Goal: Task Accomplishment & Management: Manage account settings

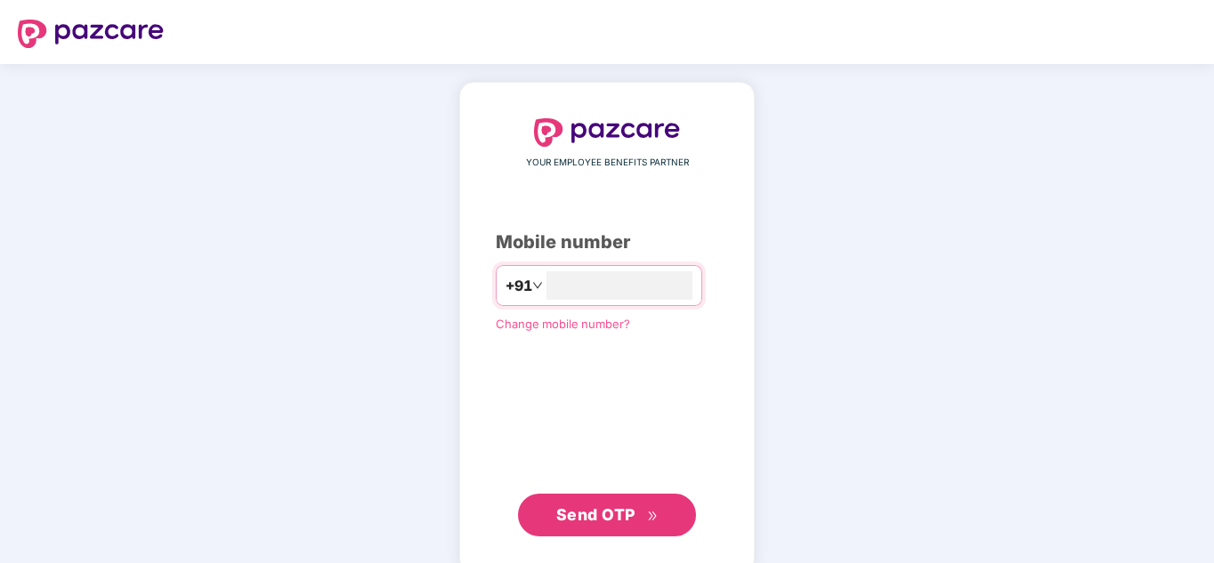
type input "**********"
click at [586, 512] on span "Send OTP" at bounding box center [595, 514] width 79 height 19
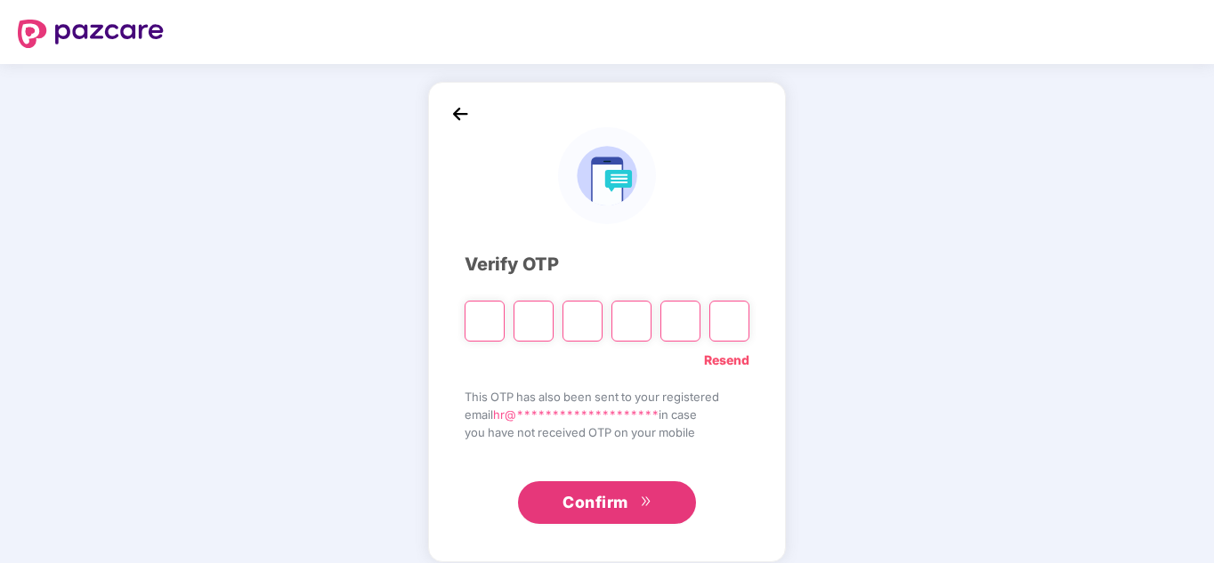
paste input "*"
type input "*"
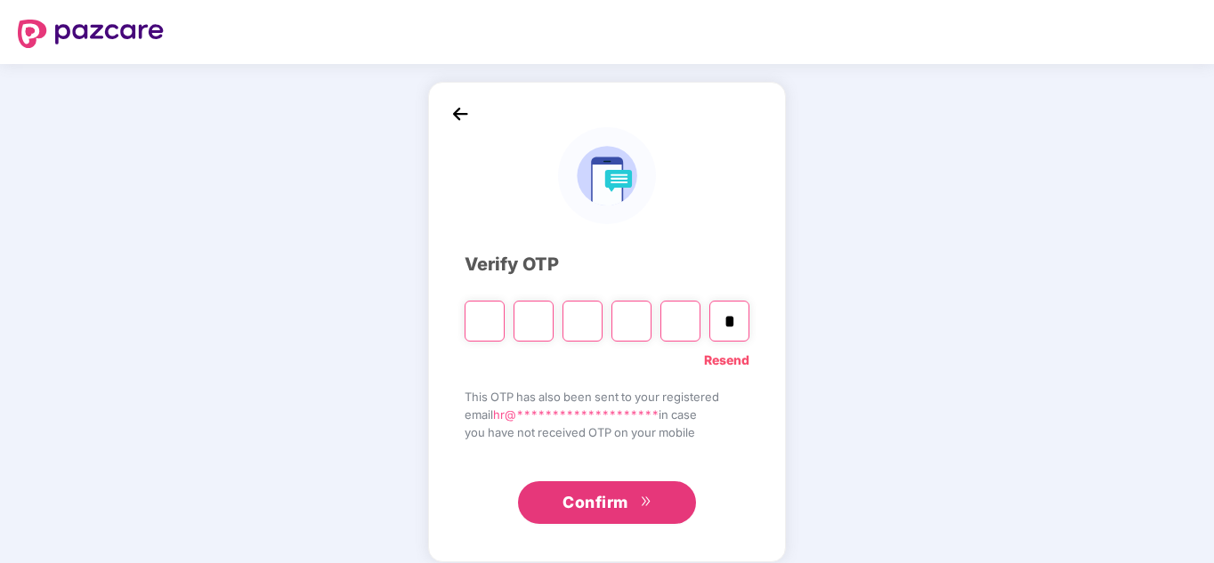
type input "*"
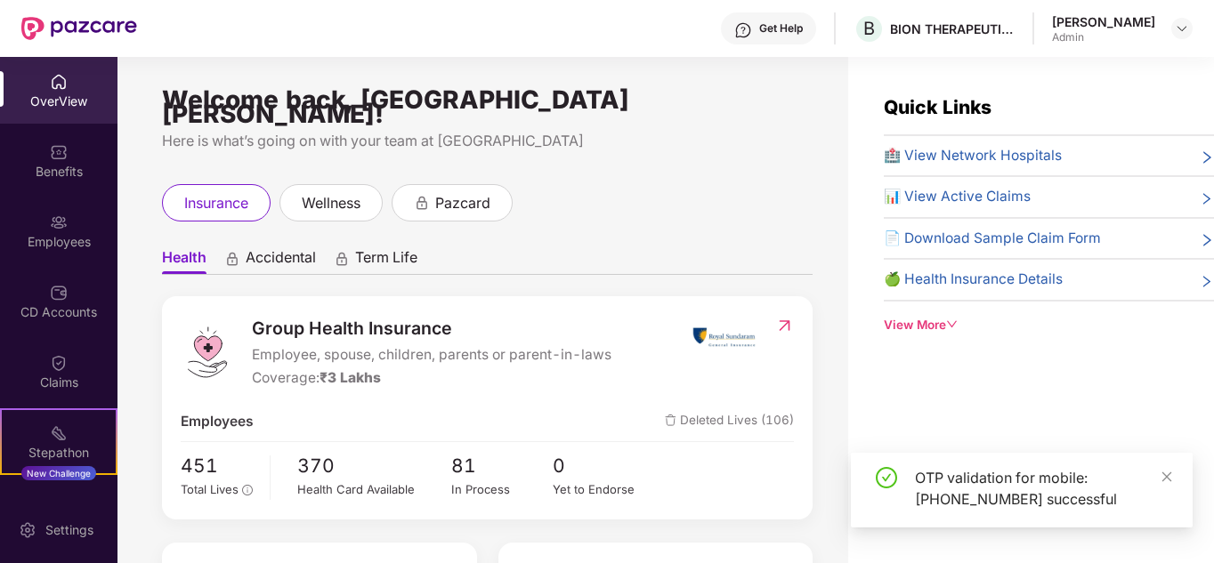
click at [60, 233] on div "Employees" at bounding box center [58, 242] width 117 height 18
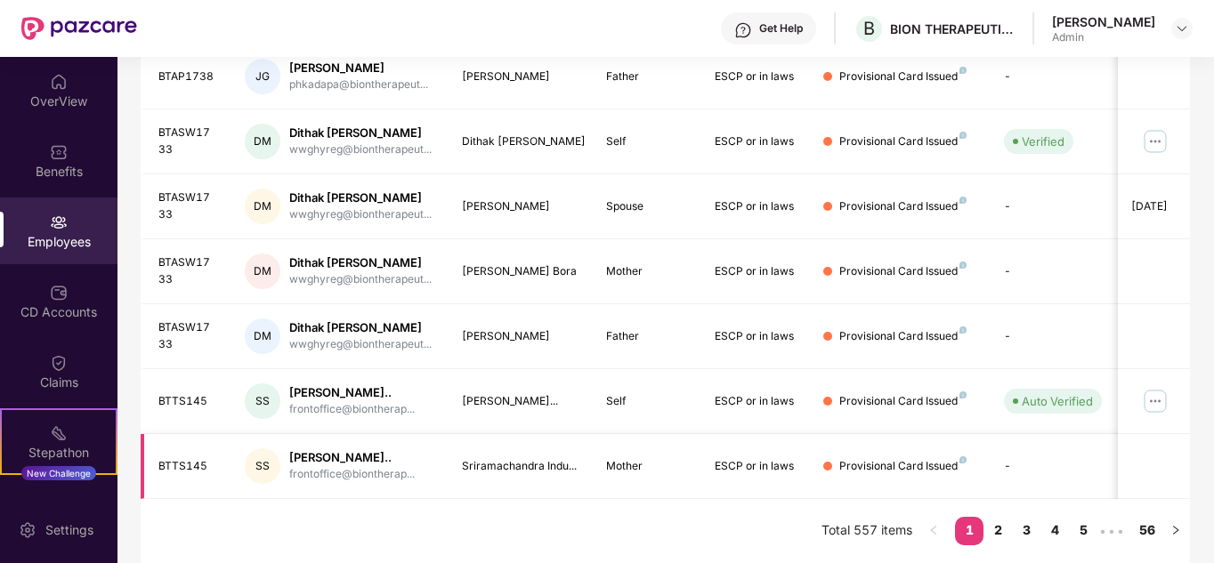
scroll to position [560, 0]
click at [1062, 528] on link "4" at bounding box center [1054, 530] width 28 height 27
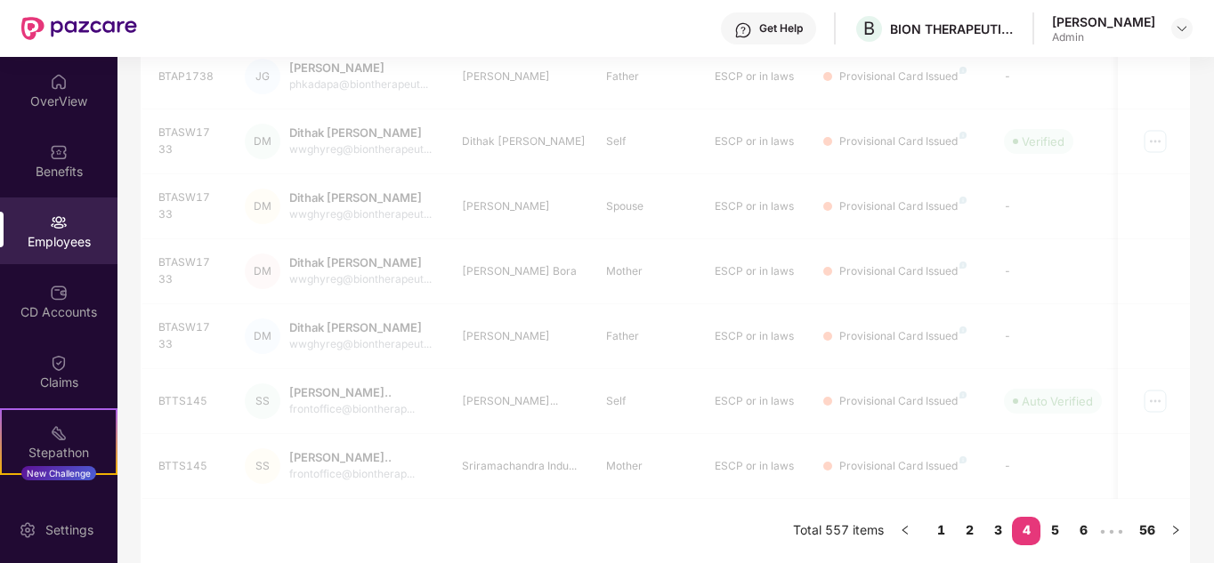
scroll to position [530, 0]
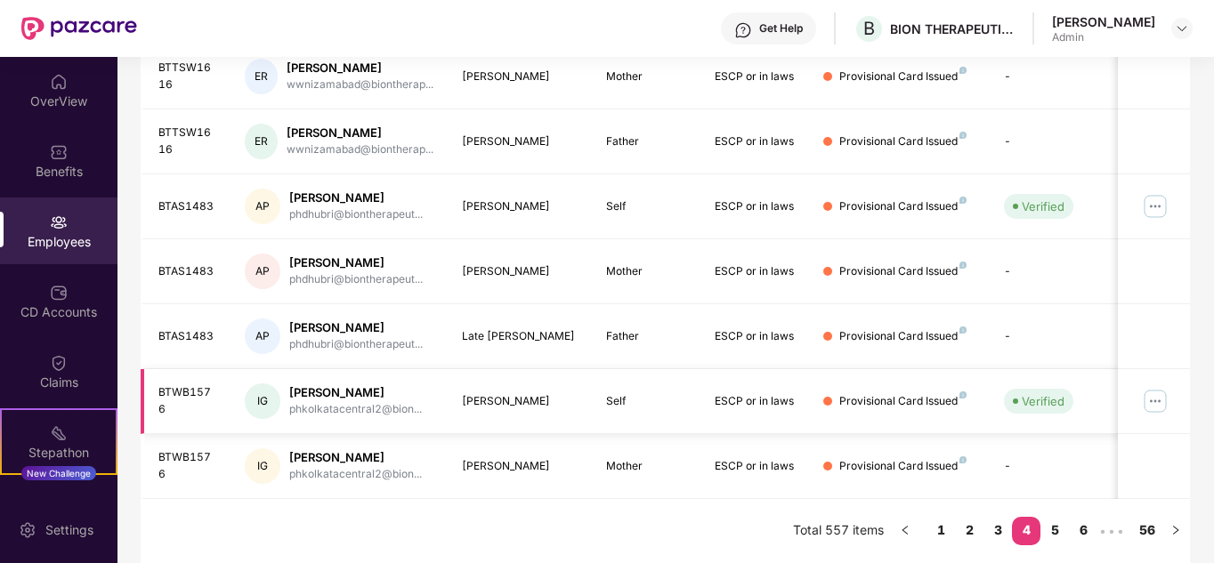
click at [1165, 399] on img at bounding box center [1155, 401] width 28 height 28
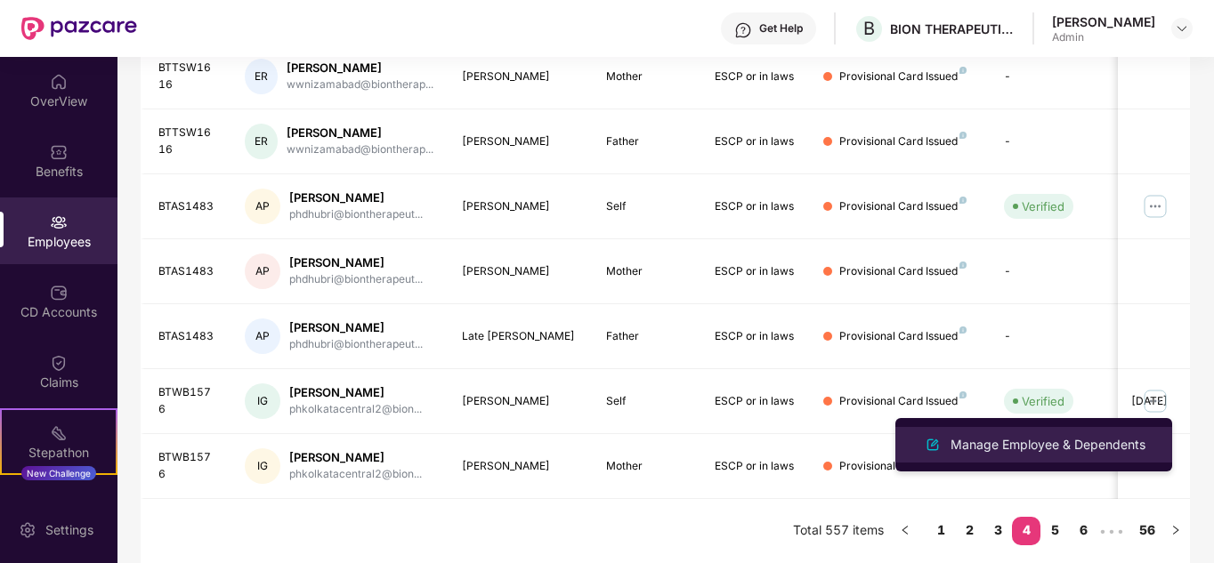
click at [1074, 442] on div "Manage Employee & Dependents" at bounding box center [1048, 445] width 202 height 20
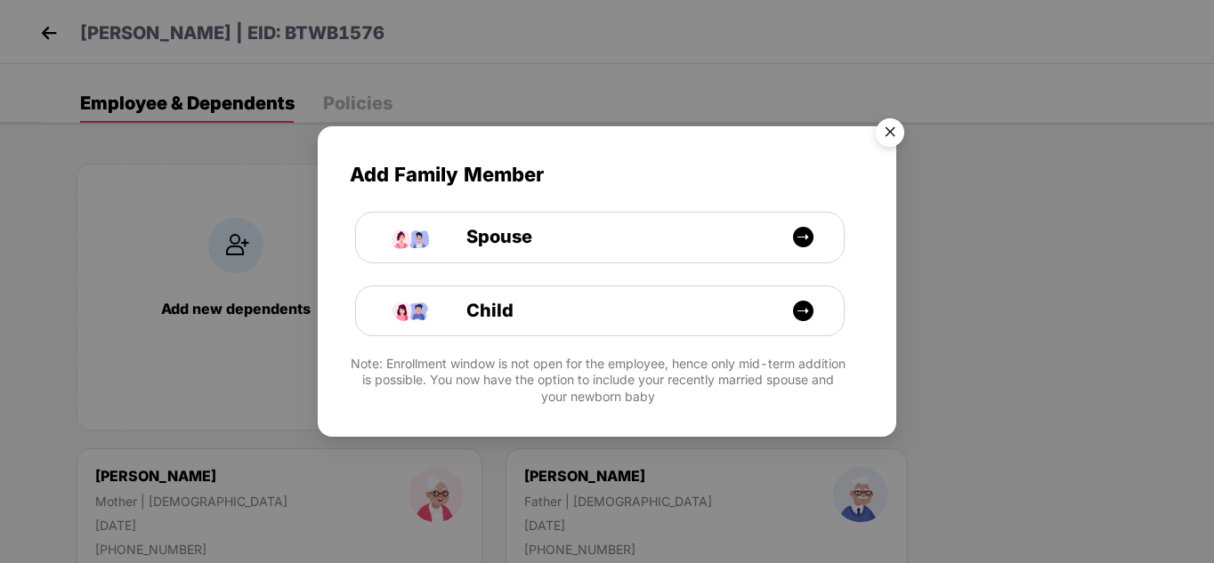
click at [884, 136] on img "Close" at bounding box center [890, 135] width 50 height 50
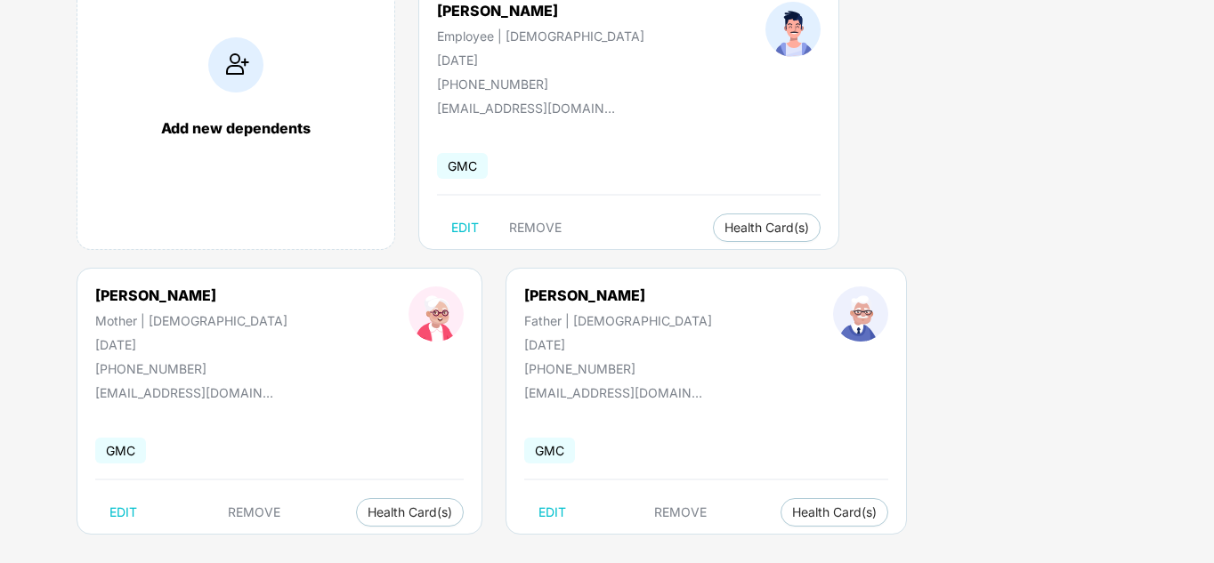
scroll to position [197, 0]
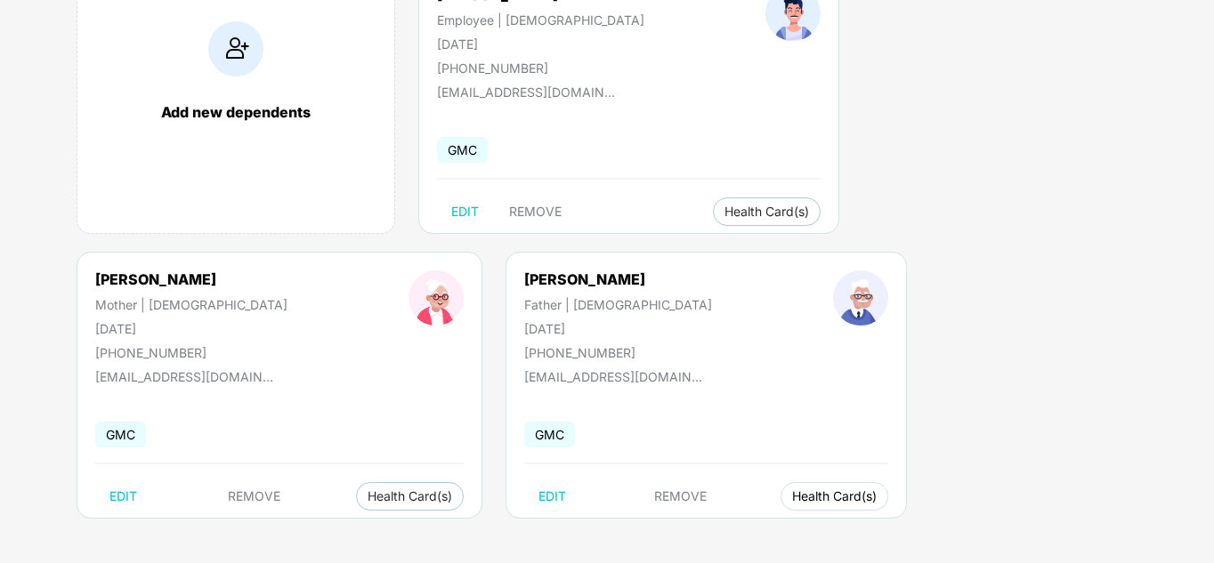
click at [792, 496] on span "Health Card(s)" at bounding box center [834, 496] width 85 height 9
click at [539, 534] on div "Add new dependents [PERSON_NAME] Employee | [DEMOGRAPHIC_DATA] [DATE] [PHONE_NU…" at bounding box center [627, 251] width 1173 height 623
click at [792, 497] on span "Health Card(s)" at bounding box center [834, 496] width 85 height 9
click at [542, 530] on img at bounding box center [536, 533] width 18 height 18
